Goal: Register for event/course

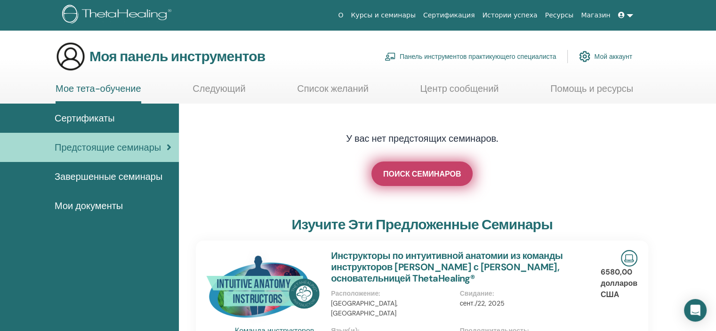
click at [380, 177] on link "ПОИСК СЕМИНАРОВ" at bounding box center [422, 174] width 101 height 24
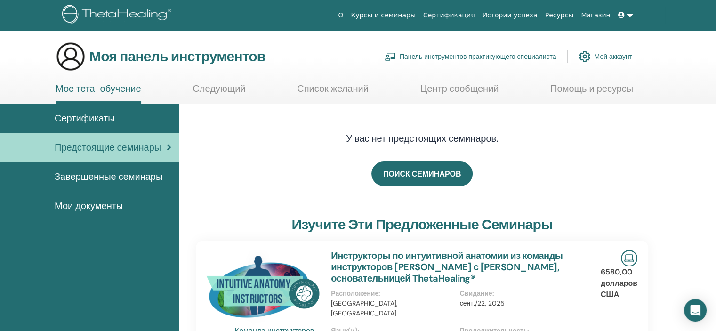
click at [78, 87] on font "Мое тета-обучение" at bounding box center [99, 88] width 86 height 12
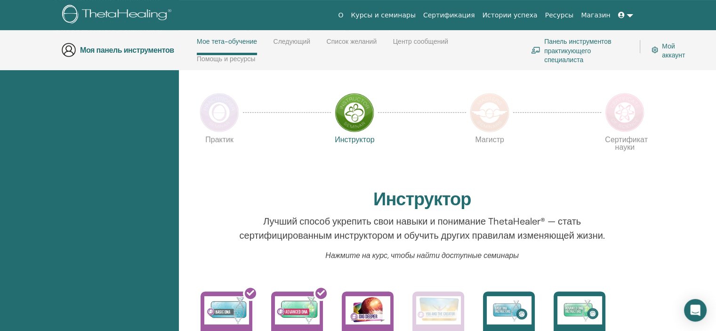
scroll to position [228, 0]
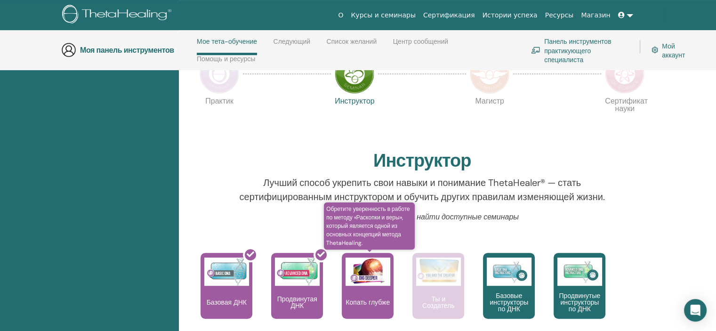
click at [362, 296] on div "Копать глубже" at bounding box center [368, 286] width 52 height 66
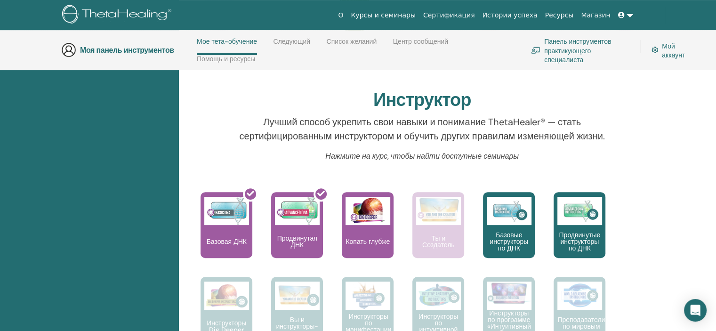
scroll to position [322, 0]
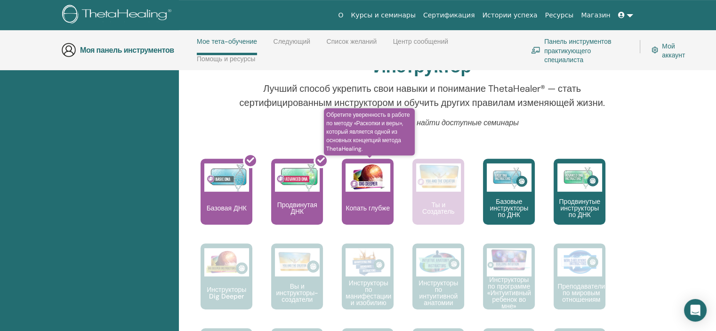
click at [377, 211] on font "Копать глубже" at bounding box center [368, 208] width 44 height 8
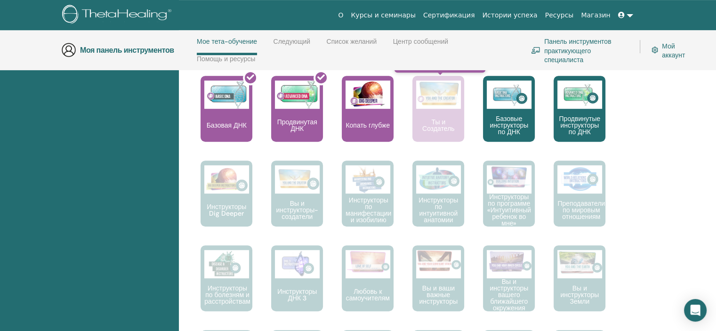
scroll to position [369, 0]
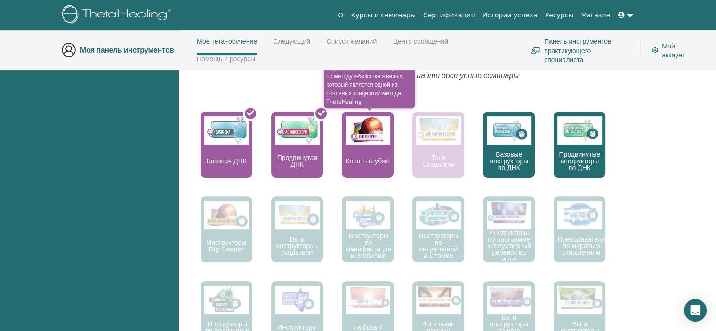
click at [362, 139] on img at bounding box center [368, 130] width 45 height 28
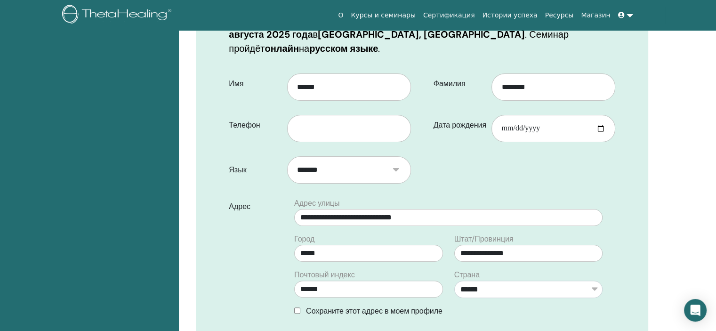
scroll to position [179, 0]
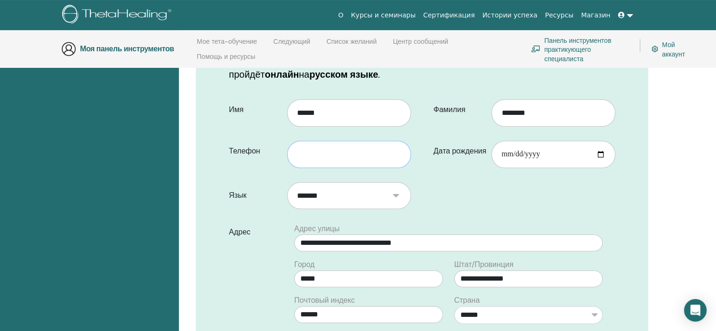
click at [335, 153] on input "text" at bounding box center [349, 154] width 124 height 27
type input "**********"
click at [515, 158] on input "Дата рождения" at bounding box center [554, 154] width 124 height 27
click at [505, 156] on input "Дата рождения" at bounding box center [554, 154] width 124 height 27
type input "**********"
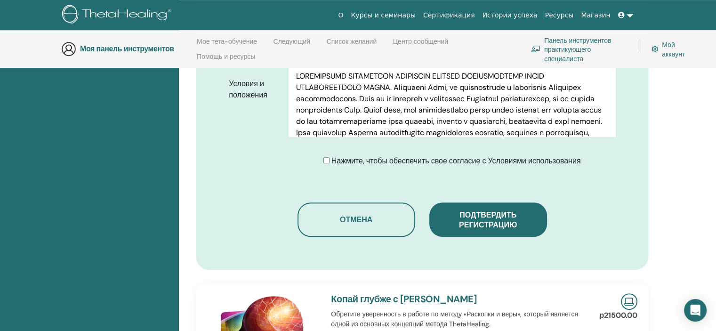
scroll to position [509, 0]
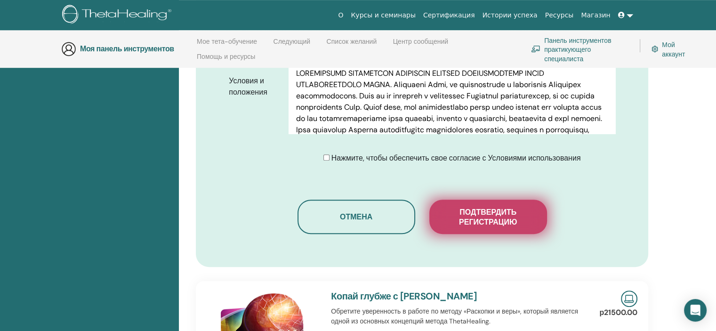
click at [460, 219] on font "Подтвердить регистрацию" at bounding box center [488, 217] width 58 height 20
